Goal: Information Seeking & Learning: Learn about a topic

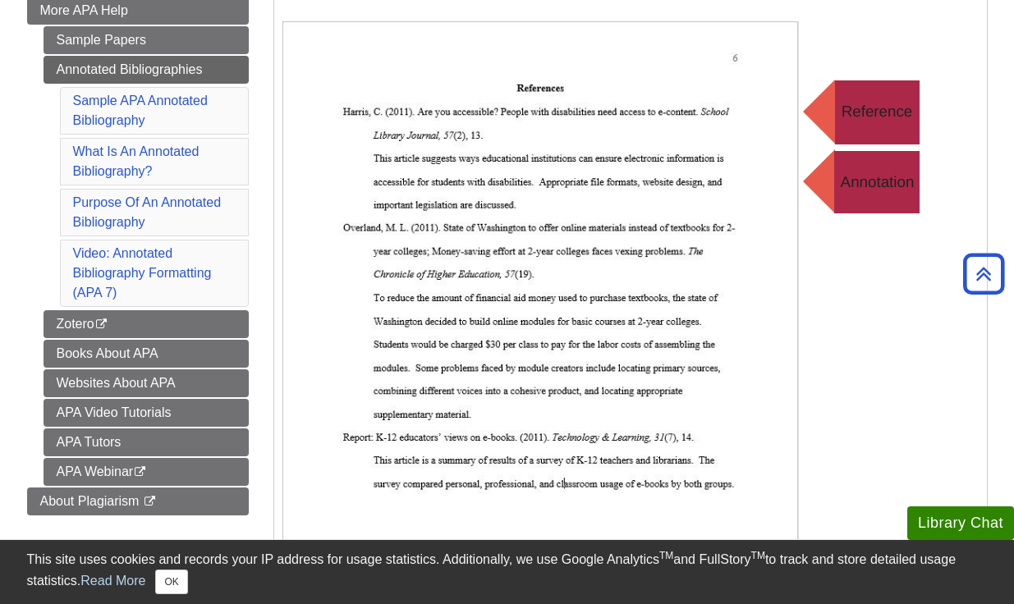
scroll to position [366, 0]
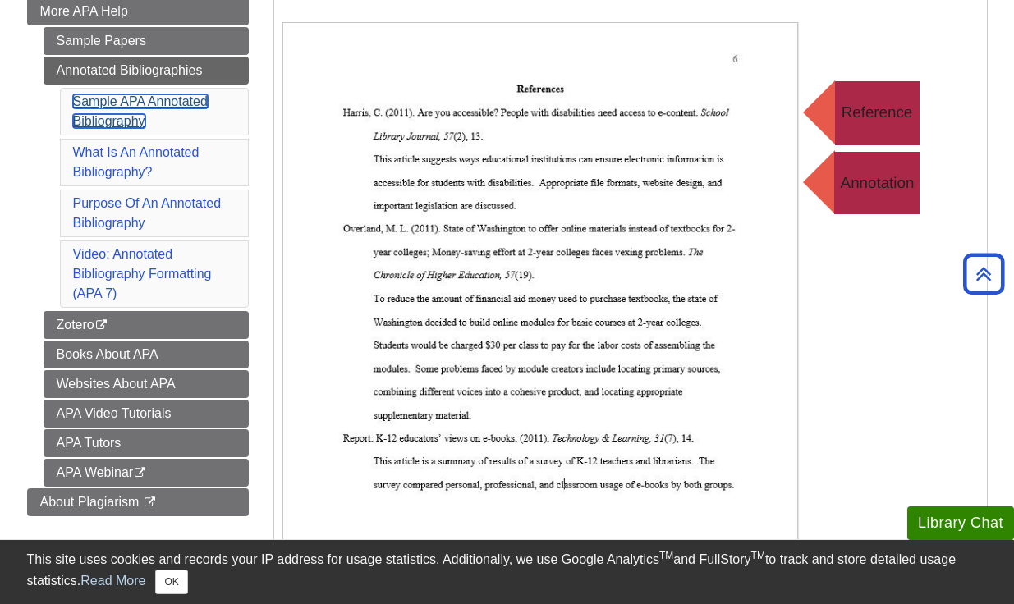
click at [109, 124] on link "Sample APA Annotated Bibliography" at bounding box center [140, 111] width 135 height 34
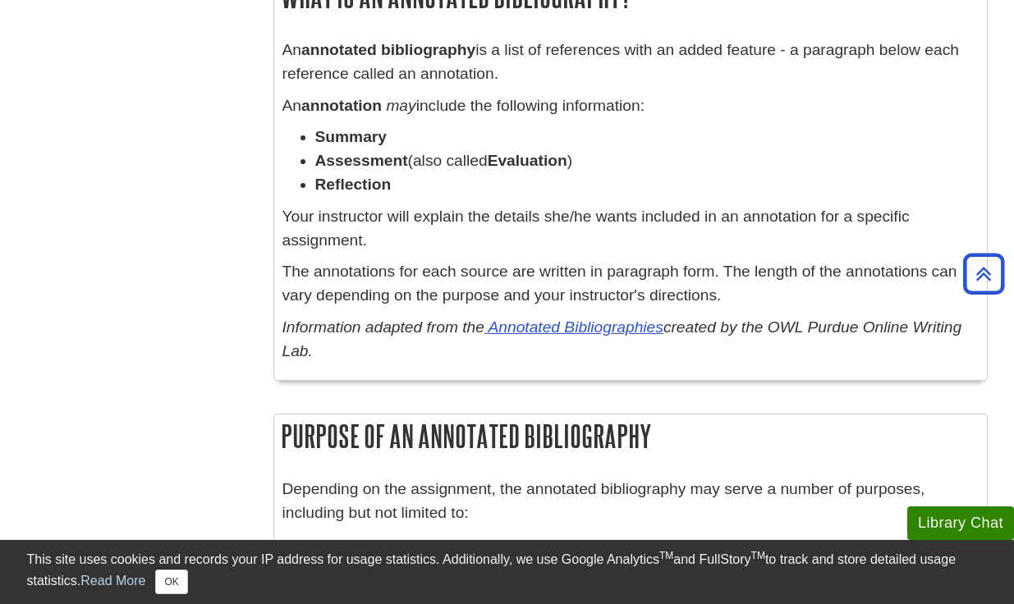
scroll to position [1128, 0]
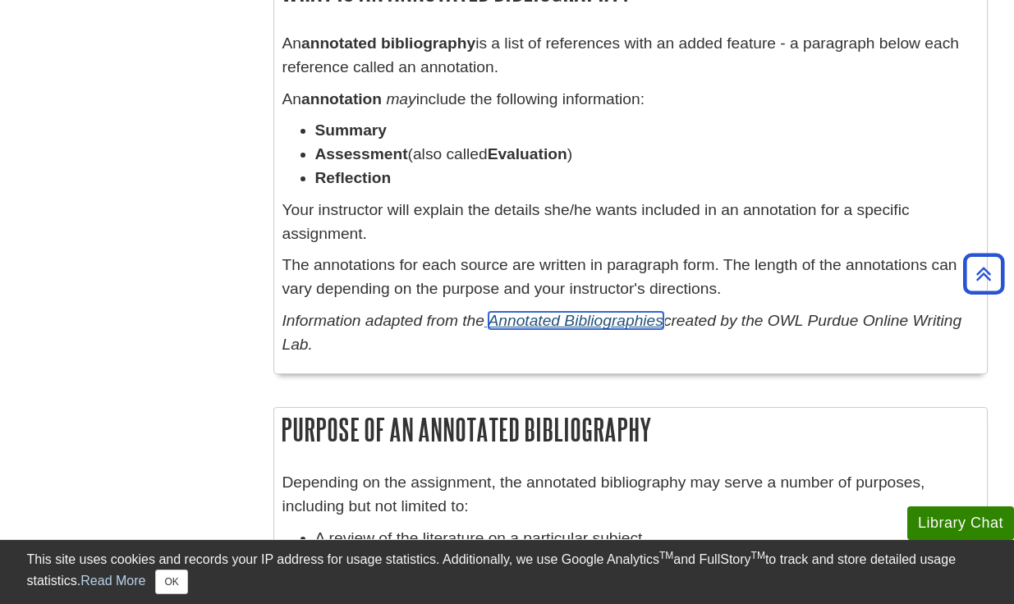
click at [535, 324] on link "Annotated Bibliographies" at bounding box center [576, 320] width 175 height 17
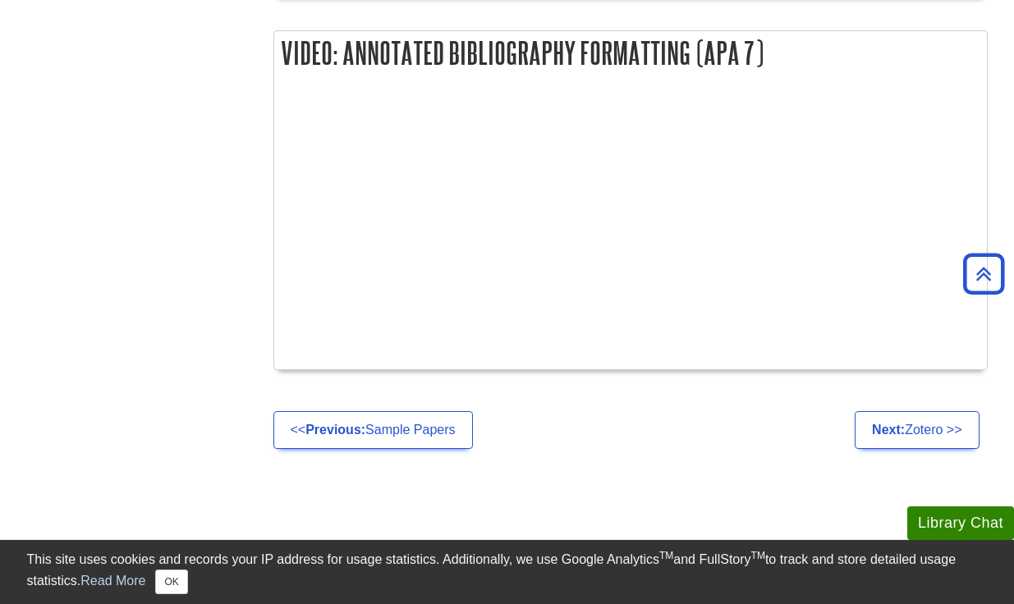
scroll to position [1850, 0]
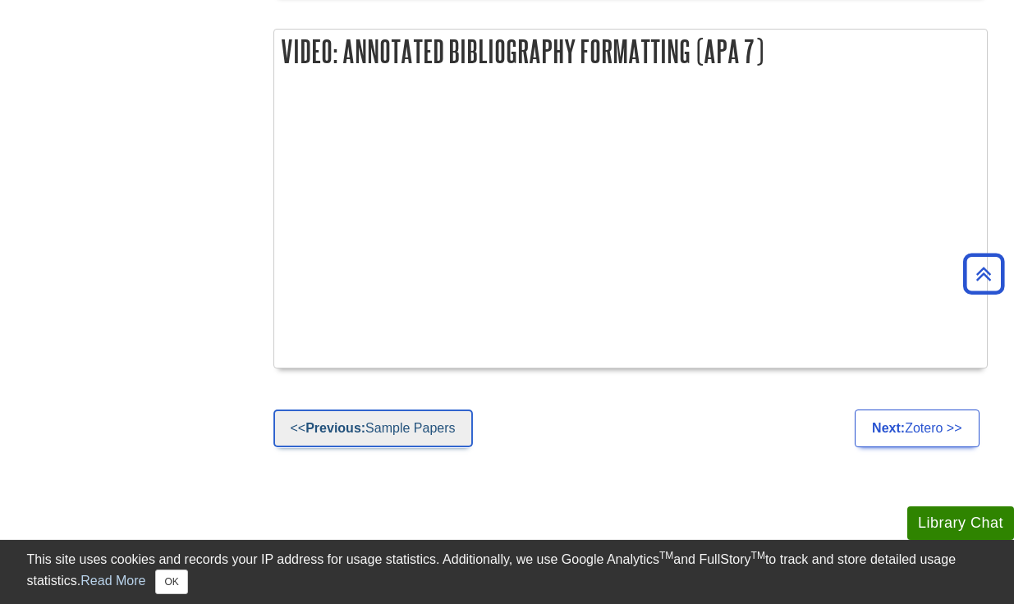
click at [433, 434] on link "<< Previous: Sample Papers" at bounding box center [373, 429] width 200 height 38
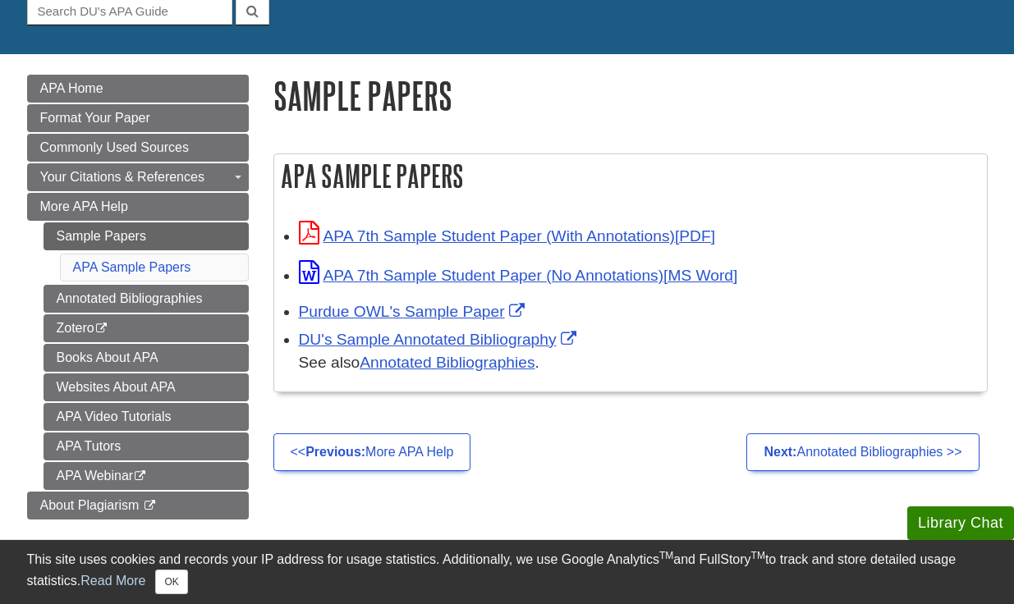
scroll to position [173, 0]
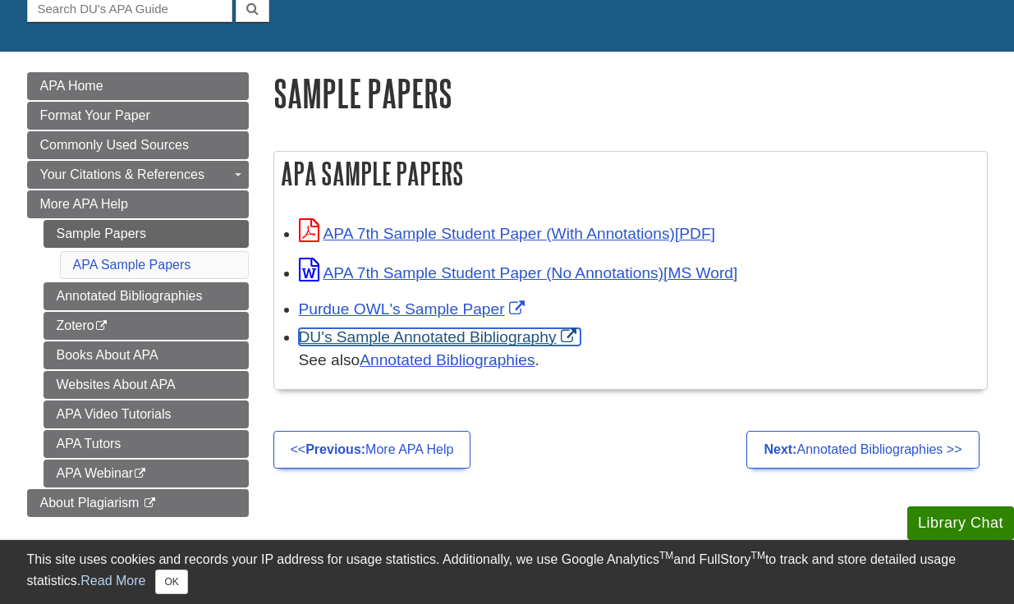
click at [478, 345] on link "DU's Sample Annotated Bibliography" at bounding box center [440, 336] width 282 height 17
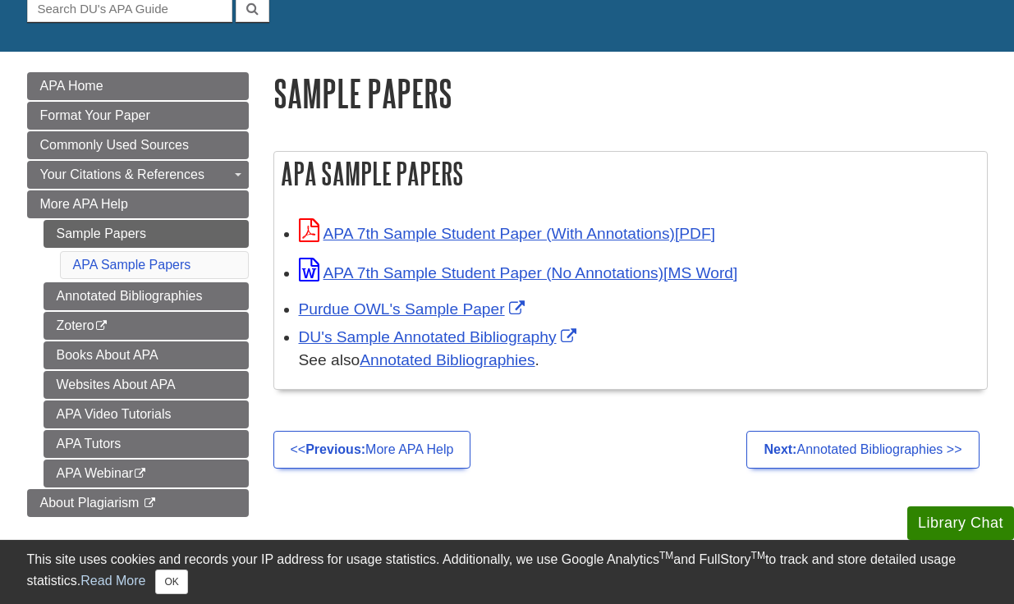
click at [427, 285] on div "APA 7th Sample Student Paper (No Annotations)" at bounding box center [639, 272] width 680 height 27
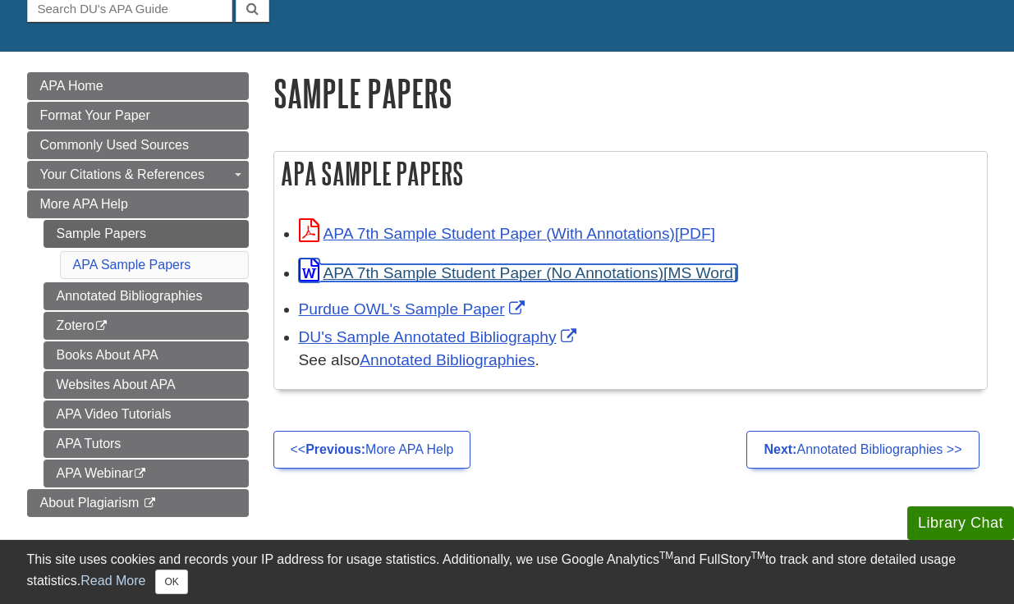
click at [428, 278] on link "APA 7th Sample Student Paper (No Annotations)" at bounding box center [518, 272] width 439 height 17
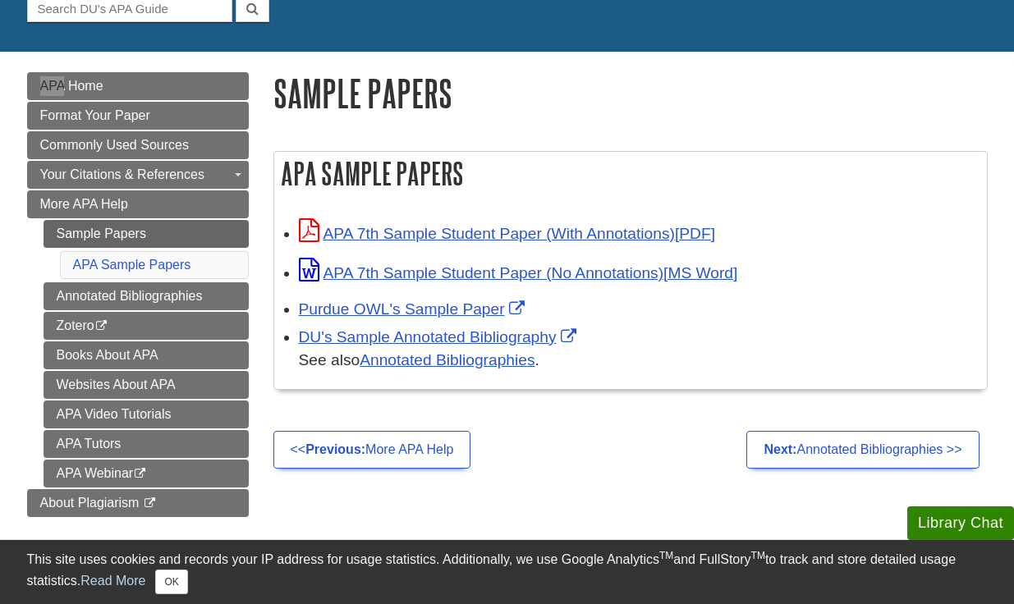
click at [840, 18] on form "Guide Search Terms" at bounding box center [507, 7] width 961 height 29
click at [365, 306] on link "Purdue OWL's Sample Paper" at bounding box center [414, 309] width 230 height 17
click at [526, 361] on link "Annotated Bibliographies" at bounding box center [447, 359] width 175 height 17
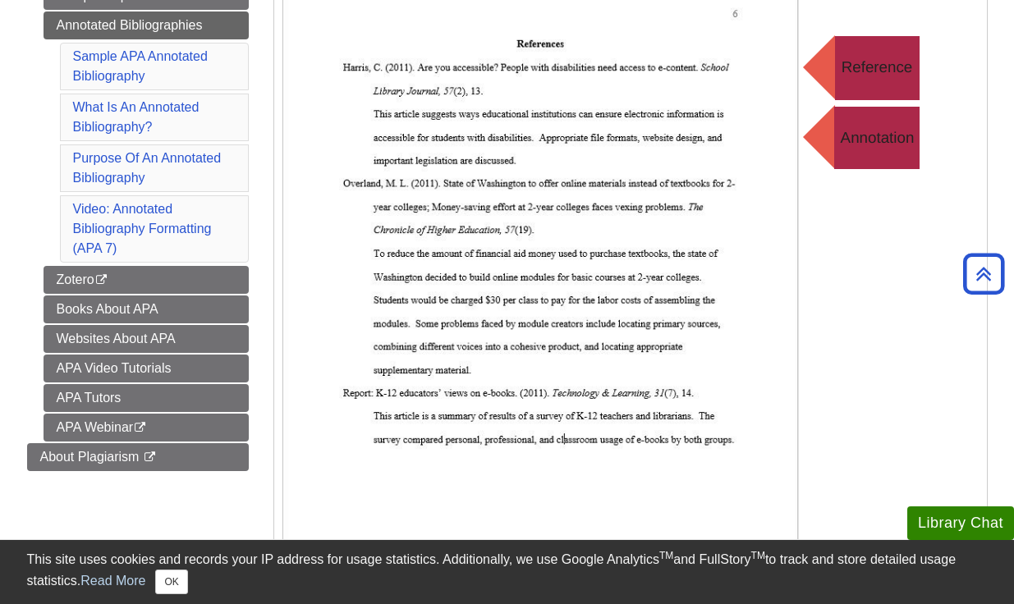
scroll to position [414, 0]
